Goal: Information Seeking & Learning: Learn about a topic

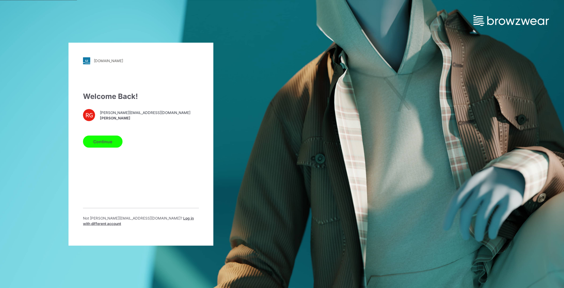
click at [107, 146] on button "Continue" at bounding box center [103, 142] width 40 height 12
click at [104, 147] on button "Continue" at bounding box center [103, 142] width 40 height 12
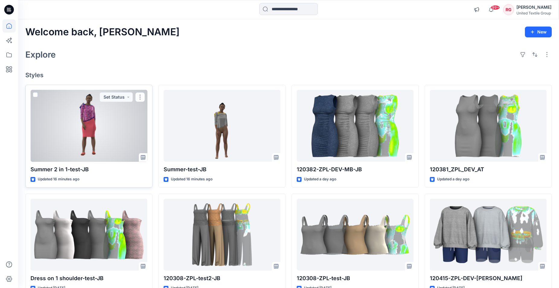
click at [87, 119] on div at bounding box center [88, 126] width 117 height 72
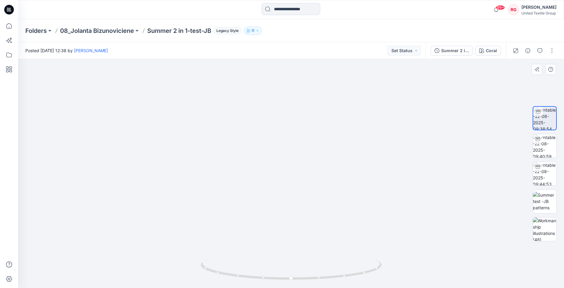
drag, startPoint x: 300, startPoint y: 106, endPoint x: 303, endPoint y: 170, distance: 64.1
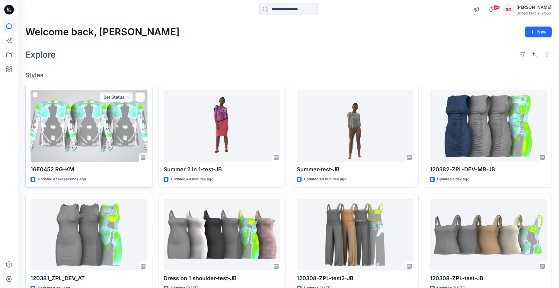
click at [81, 116] on div at bounding box center [88, 126] width 117 height 72
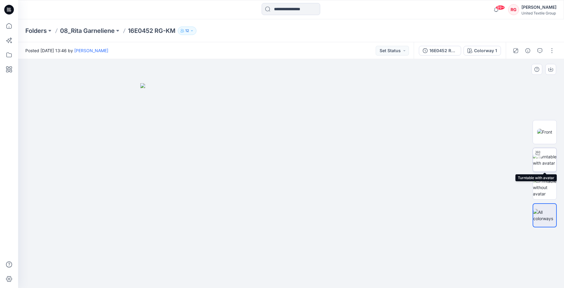
click at [544, 156] on img at bounding box center [545, 160] width 24 height 13
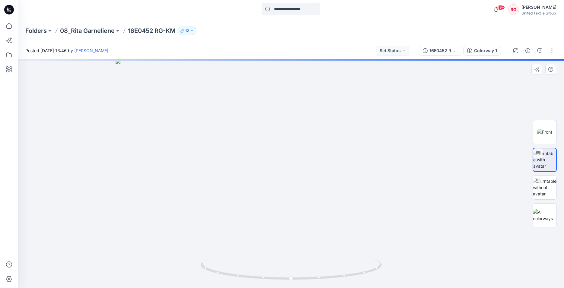
drag, startPoint x: 295, startPoint y: 112, endPoint x: 302, endPoint y: 201, distance: 89.3
click at [305, 204] on img at bounding box center [291, 173] width 351 height 229
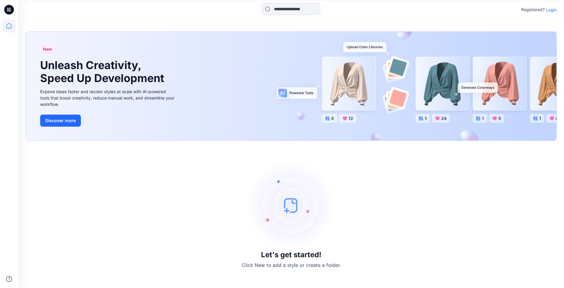
click at [548, 9] on p "Login" at bounding box center [551, 10] width 11 height 6
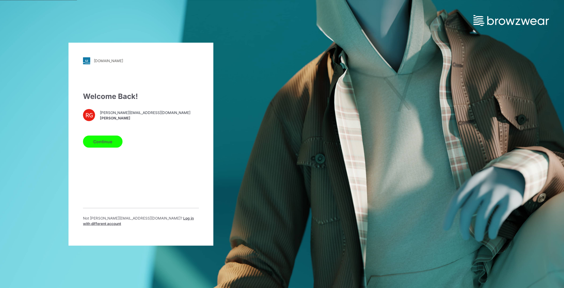
click at [110, 147] on button "Continue" at bounding box center [103, 142] width 40 height 12
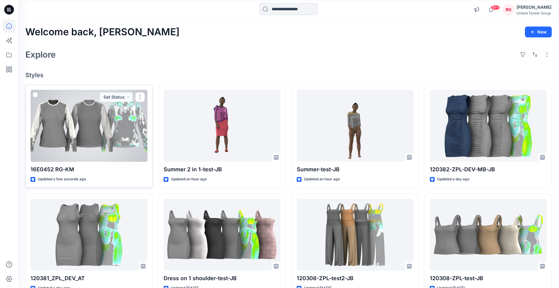
click at [89, 123] on div at bounding box center [88, 126] width 117 height 72
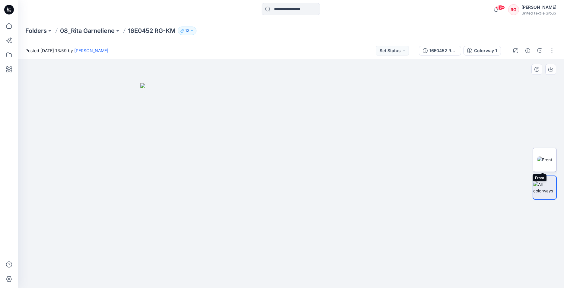
click at [546, 162] on img at bounding box center [544, 160] width 15 height 6
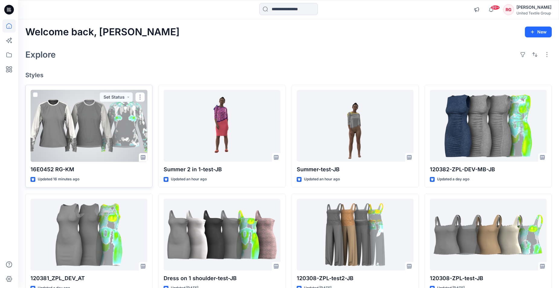
click at [91, 141] on div at bounding box center [88, 126] width 117 height 72
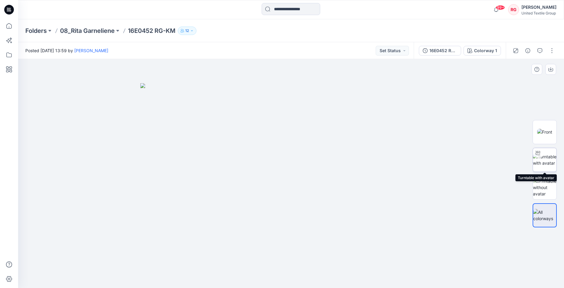
click at [546, 155] on img at bounding box center [545, 160] width 24 height 13
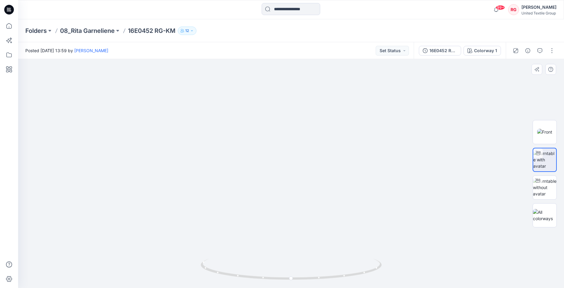
drag, startPoint x: 296, startPoint y: 144, endPoint x: 293, endPoint y: 207, distance: 62.6
drag, startPoint x: 411, startPoint y: 145, endPoint x: 370, endPoint y: 172, distance: 49.2
click at [426, 148] on img at bounding box center [315, 126] width 595 height 326
drag, startPoint x: 292, startPoint y: 278, endPoint x: 390, endPoint y: 266, distance: 98.6
click at [390, 266] on div at bounding box center [291, 173] width 546 height 229
